Goal: Information Seeking & Learning: Learn about a topic

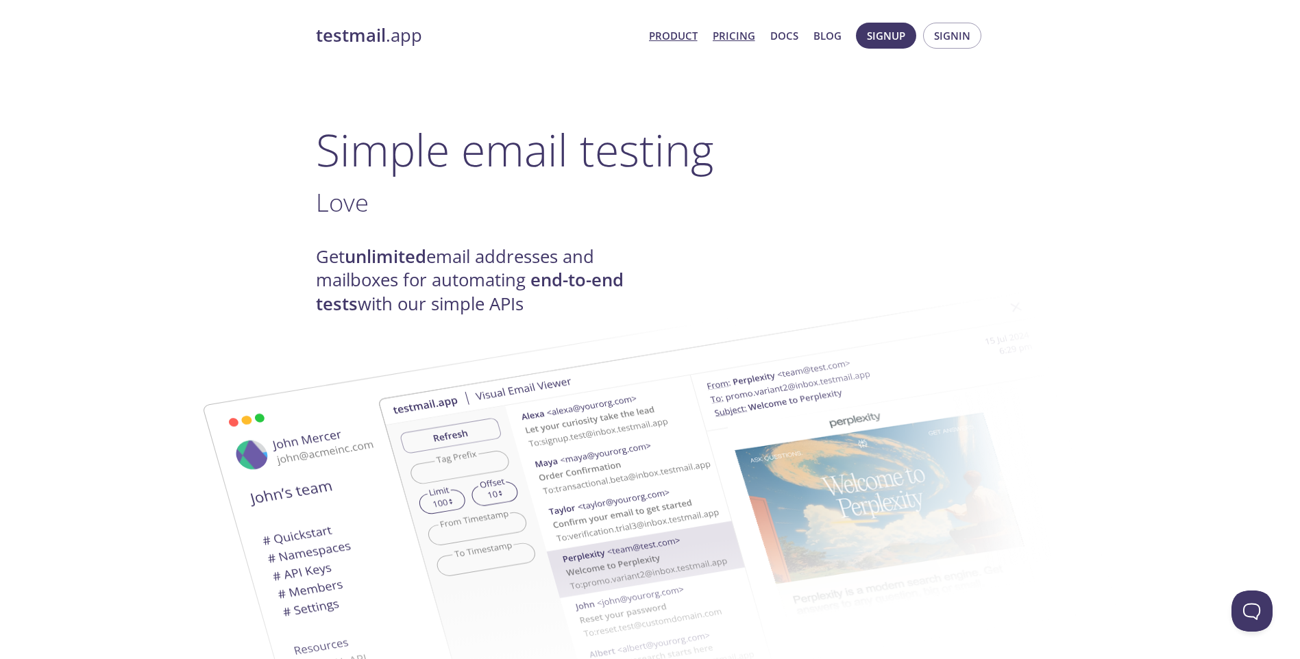
click at [729, 36] on link "Pricing" at bounding box center [734, 36] width 42 height 18
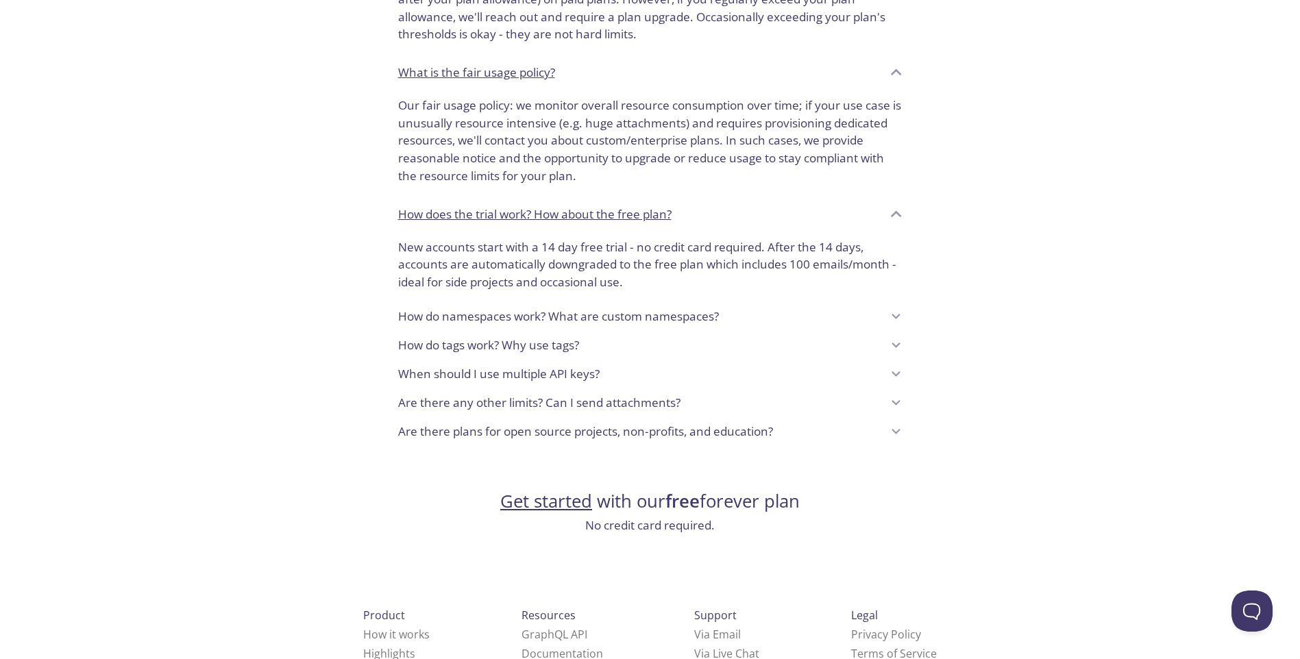
scroll to position [1021, 0]
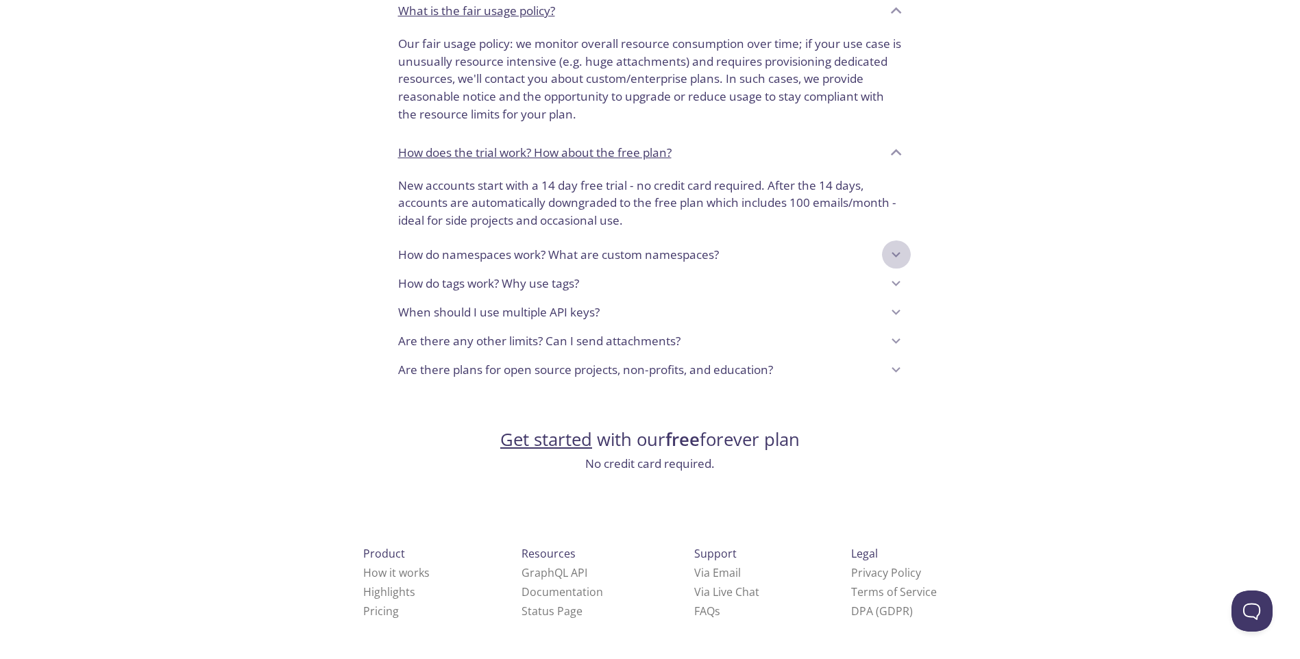
click at [901, 254] on icon at bounding box center [896, 255] width 18 height 18
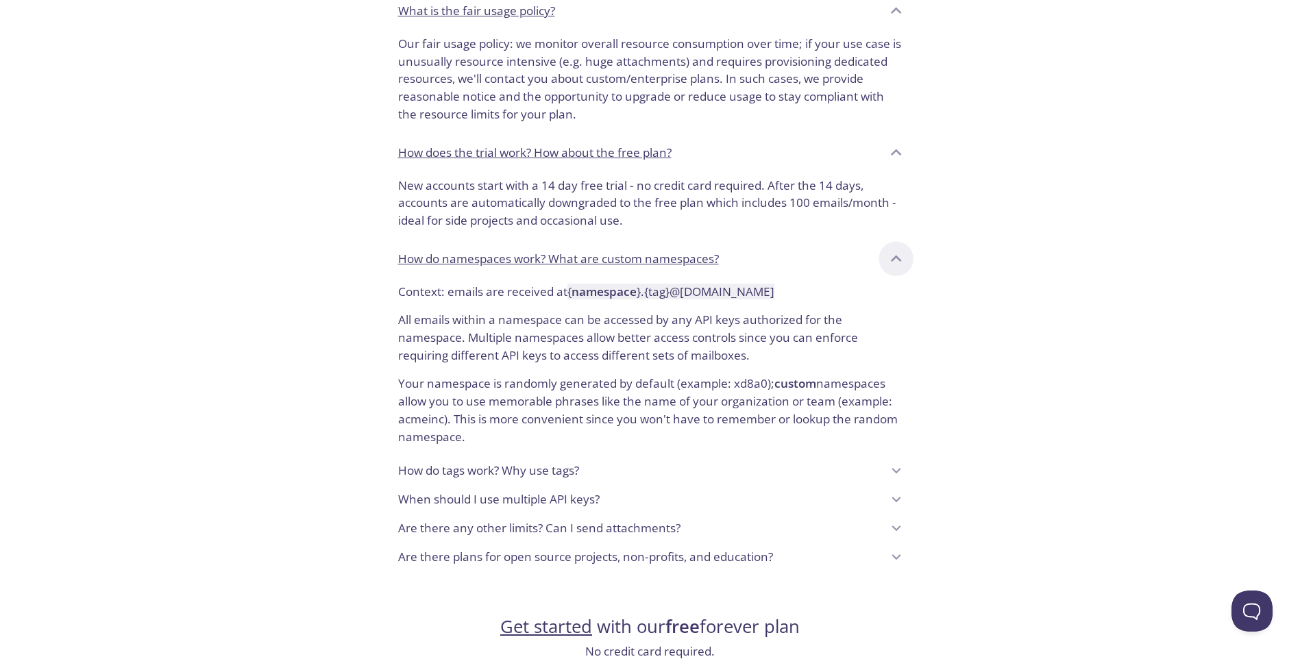
scroll to position [1089, 0]
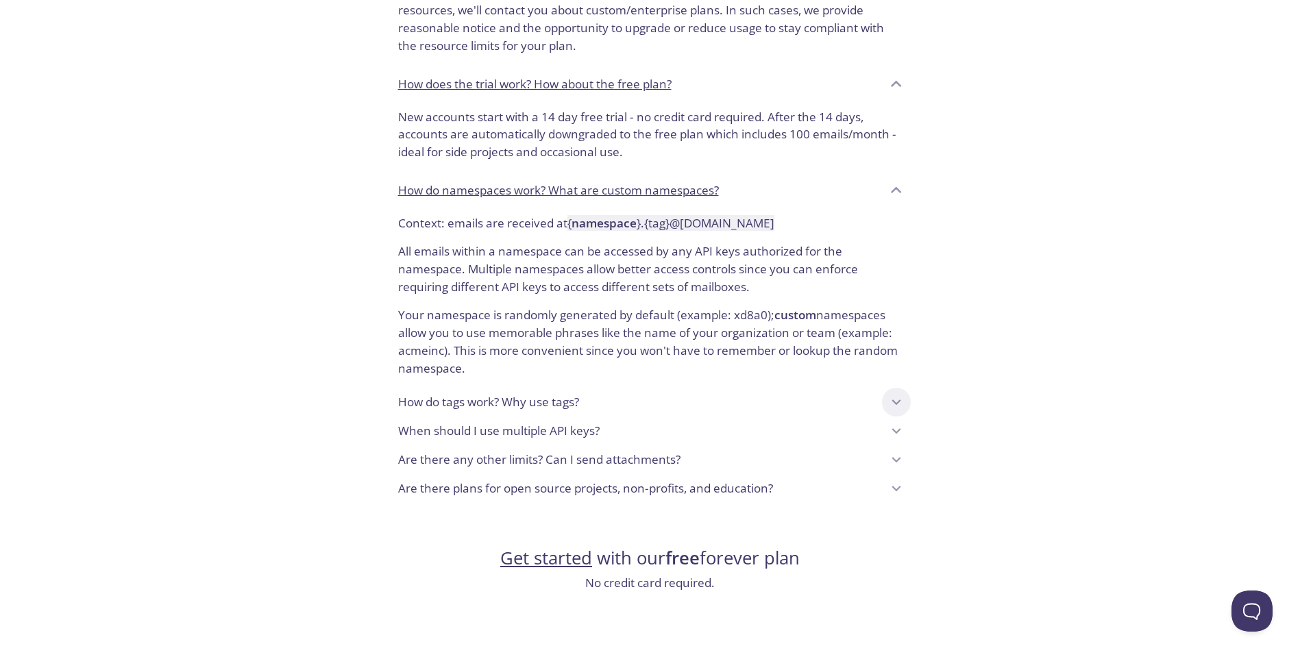
click at [898, 406] on icon at bounding box center [896, 402] width 18 height 18
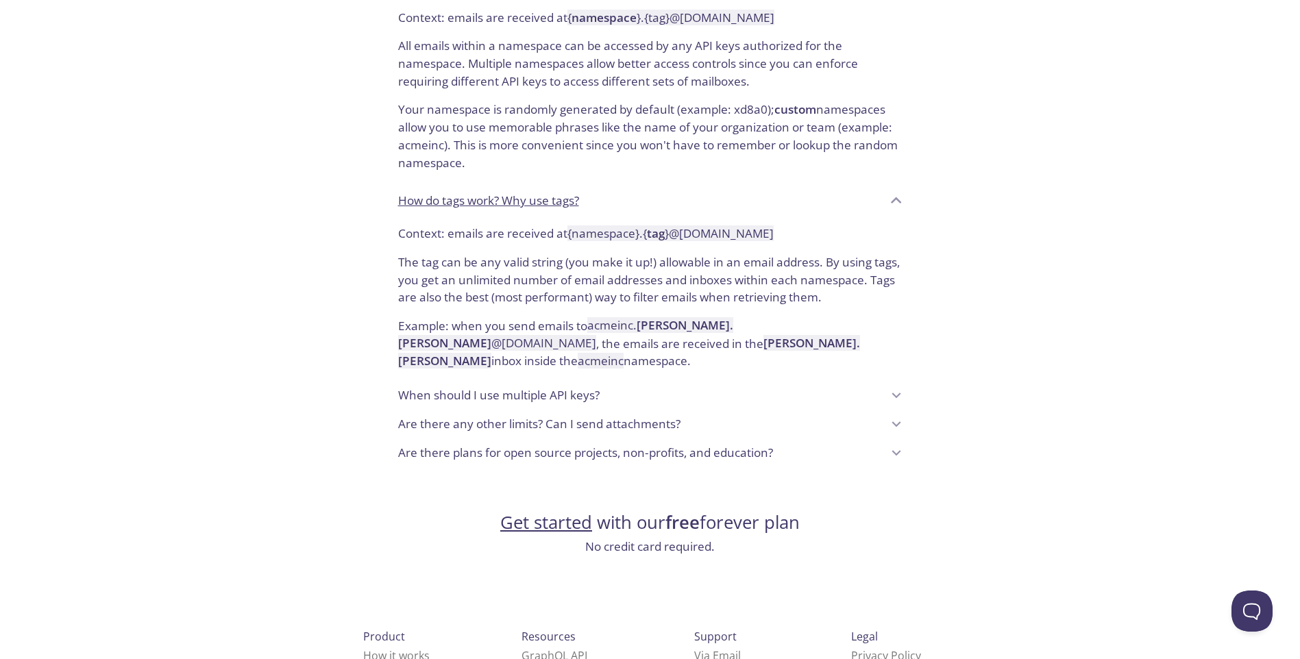
scroll to position [1360, 0]
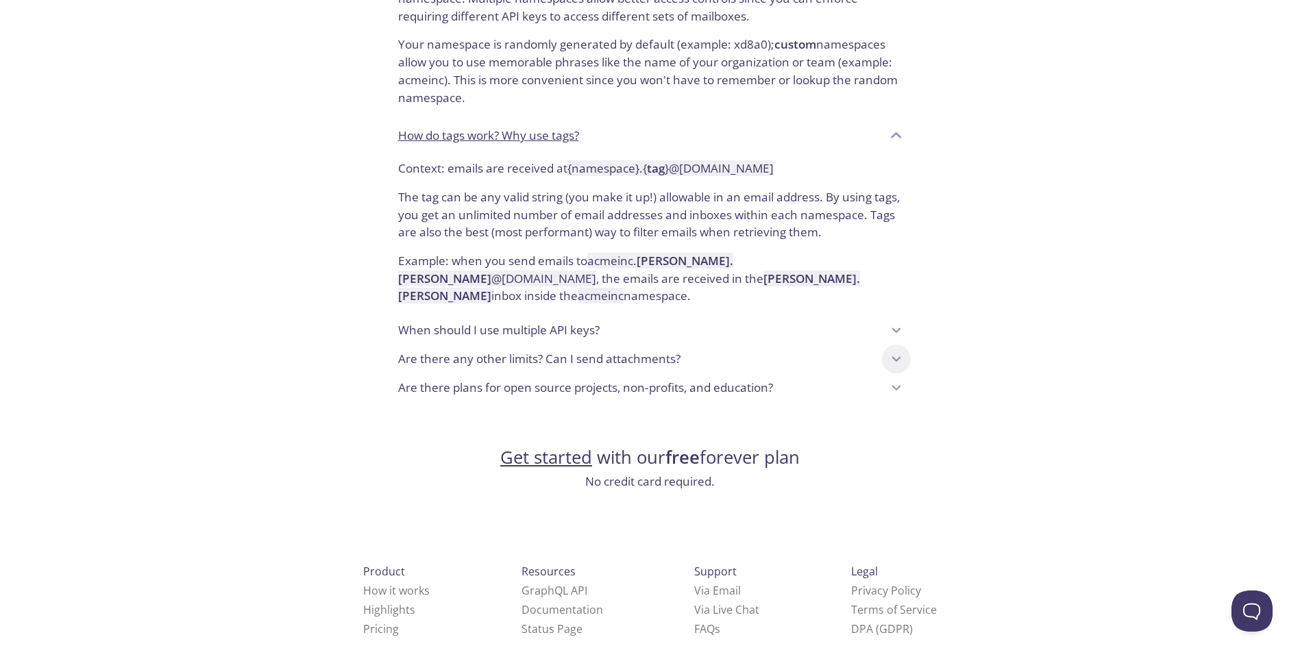
click at [900, 350] on icon at bounding box center [896, 359] width 18 height 18
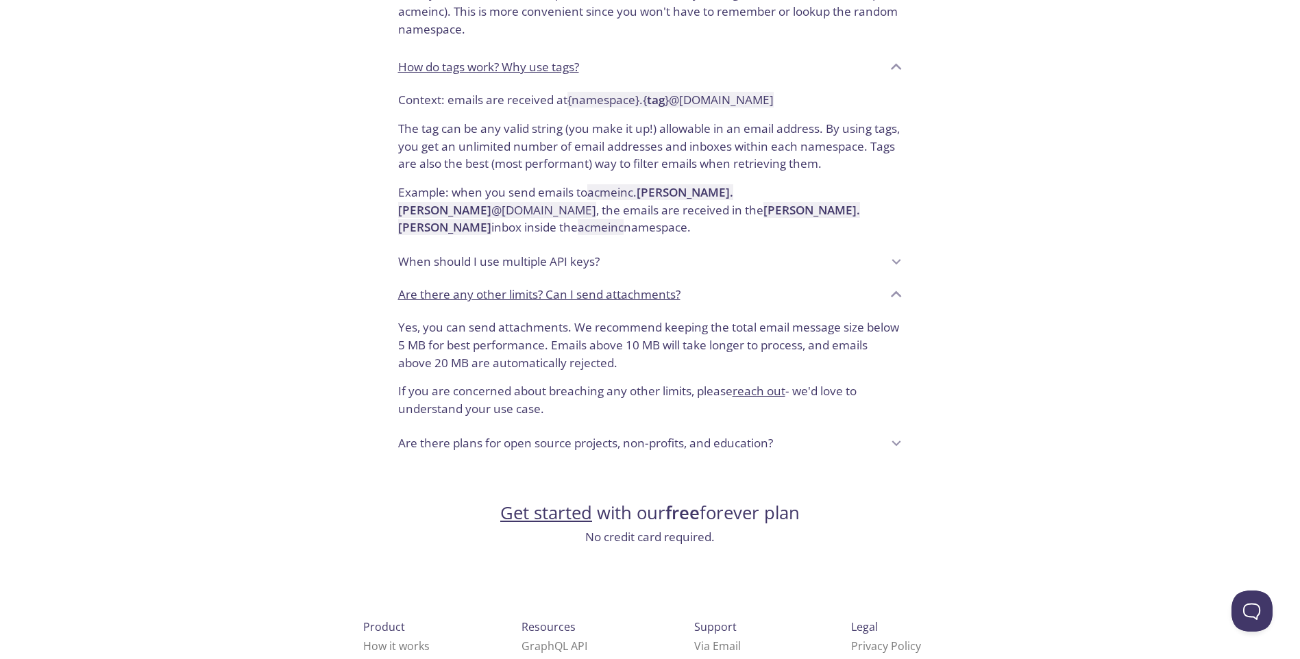
scroll to position [1484, 0]
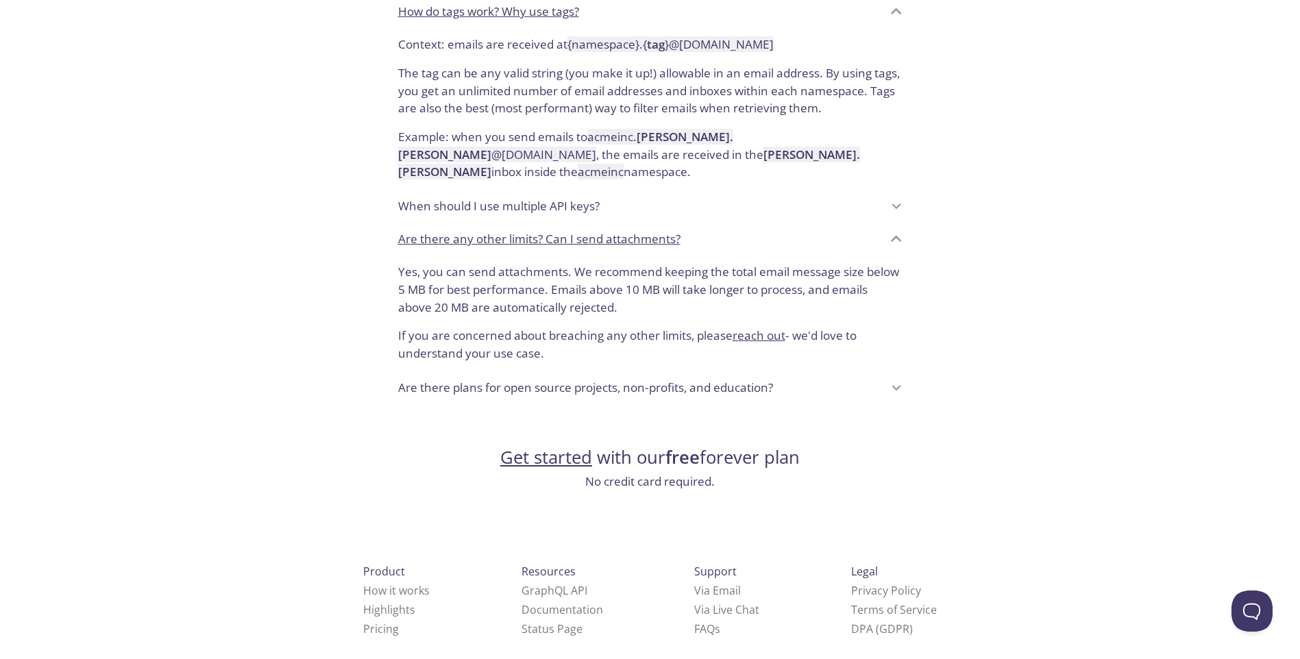
drag, startPoint x: 912, startPoint y: 360, endPoint x: 904, endPoint y: 367, distance: 11.2
click at [912, 373] on div "Are there plans for open source projects, non-profits, and education?" at bounding box center [650, 387] width 526 height 29
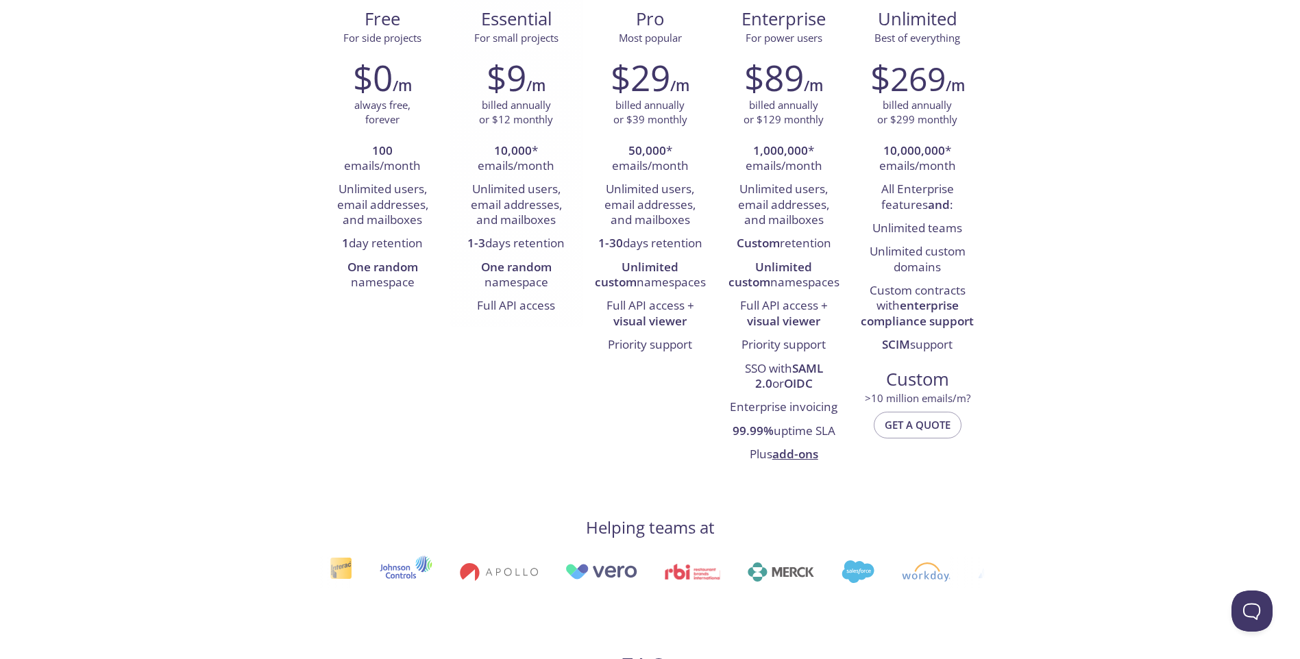
scroll to position [0, 0]
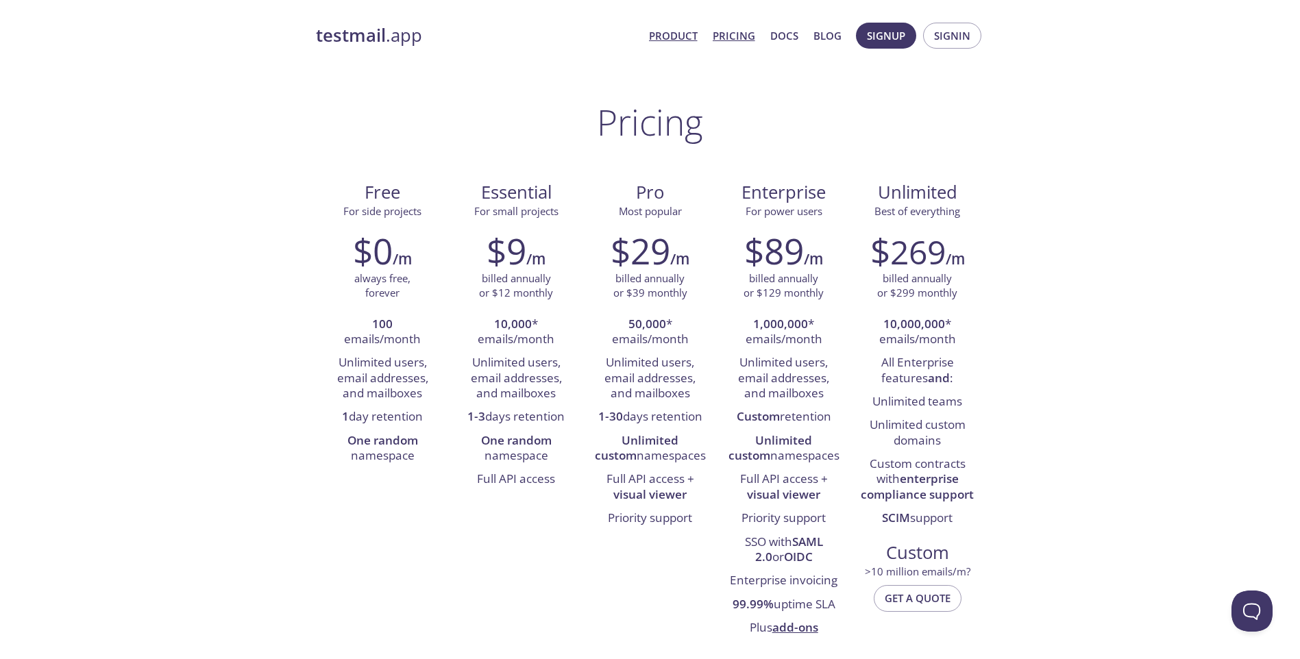
click at [678, 38] on link "Product" at bounding box center [673, 36] width 49 height 18
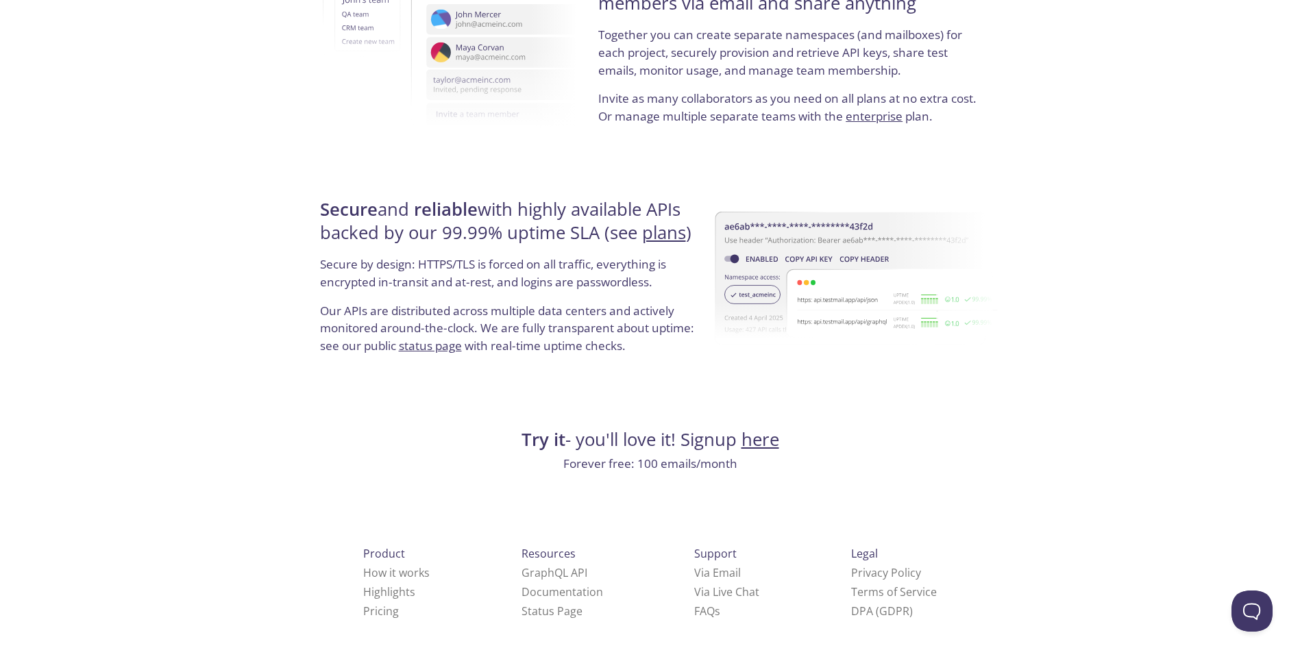
scroll to position [2200, 0]
